Goal: Task Accomplishment & Management: Manage account settings

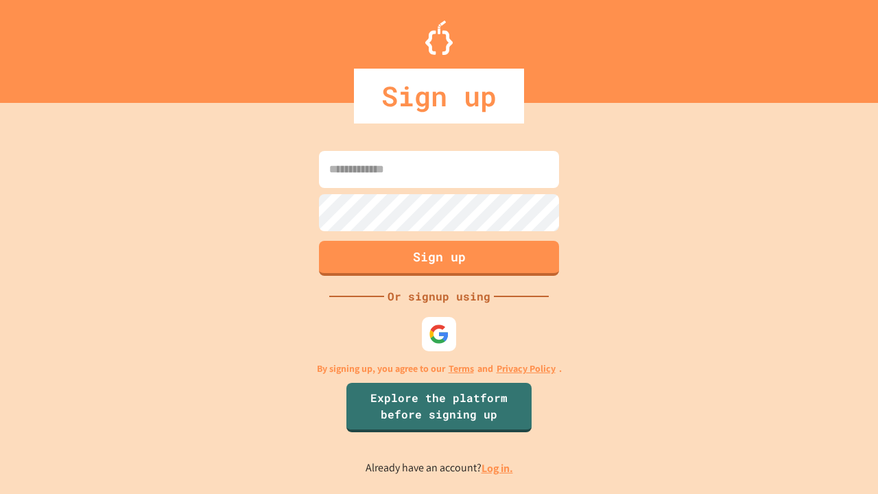
click at [498, 468] on link "Log in." at bounding box center [498, 468] width 32 height 14
